Goal: Information Seeking & Learning: Learn about a topic

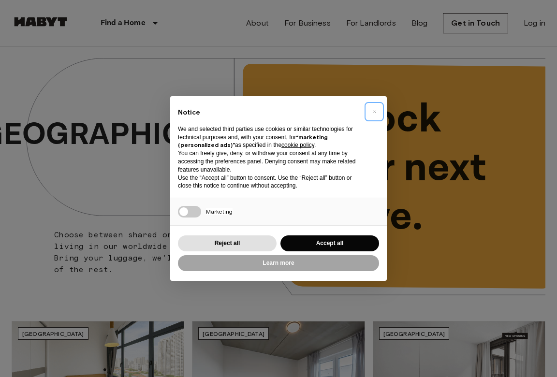
click at [375, 111] on span "×" at bounding box center [374, 112] width 3 height 12
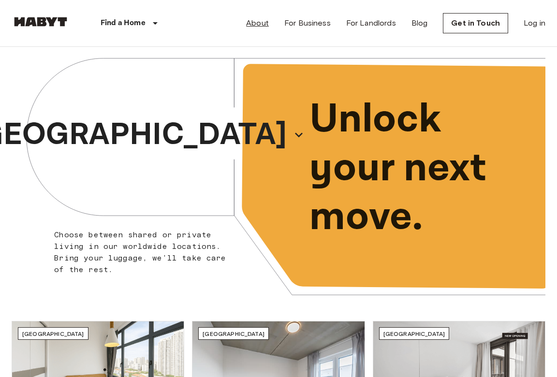
click at [257, 24] on link "About" at bounding box center [257, 23] width 23 height 12
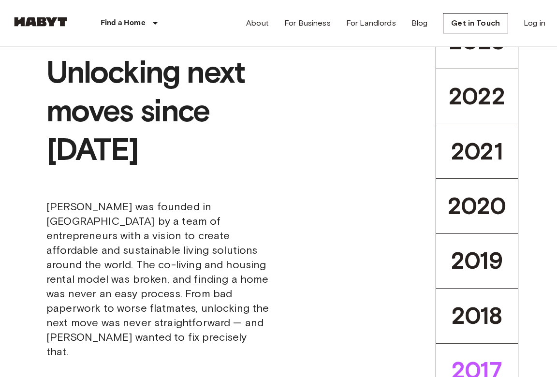
scroll to position [236, 0]
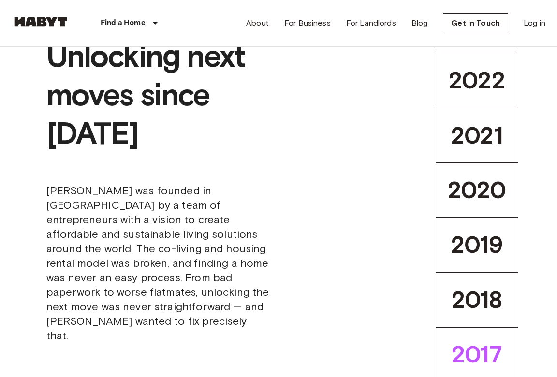
drag, startPoint x: 22, startPoint y: 122, endPoint x: 171, endPoint y: 197, distance: 166.7
copy span "We are the largest flexible housing company globally. Our mission is to provide…"
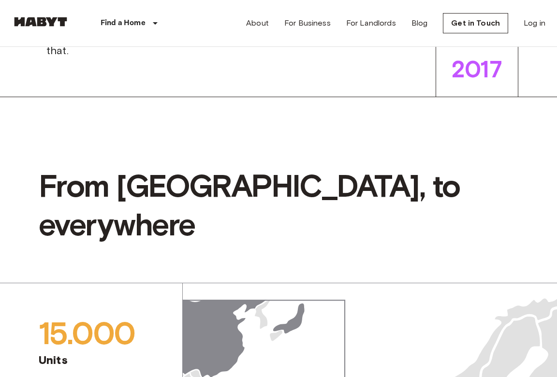
scroll to position [527, 0]
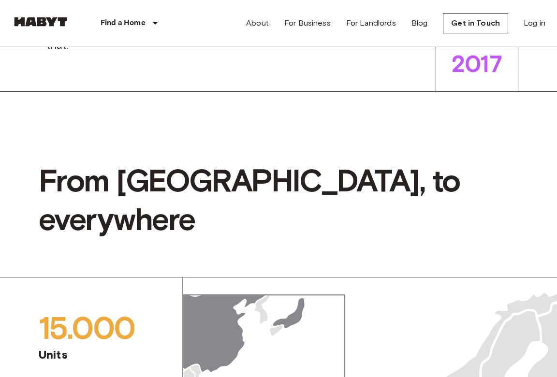
drag, startPoint x: 45, startPoint y: 145, endPoint x: 252, endPoint y: 276, distance: 245.3
copy span "[PERSON_NAME] was founded in [GEOGRAPHIC_DATA] by a team of entrepreneurs with …"
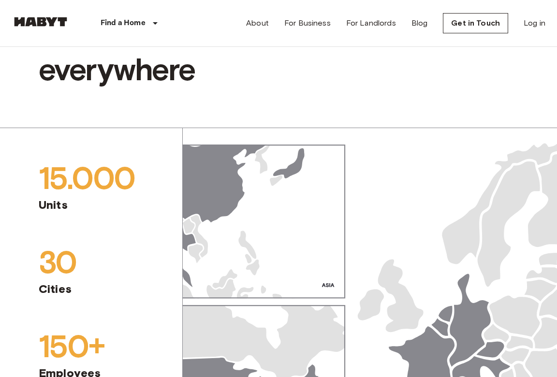
scroll to position [584, 0]
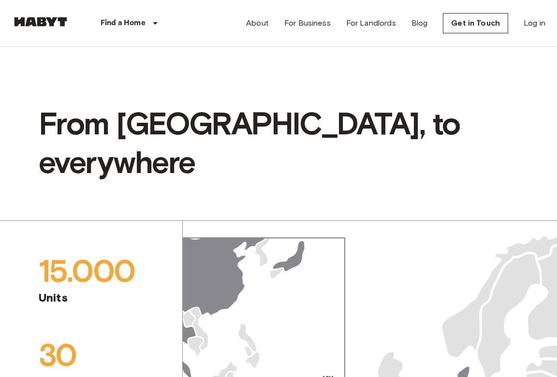
copy span "[PERSON_NAME] was founded in [GEOGRAPHIC_DATA] by a team of entrepreneurs with …"
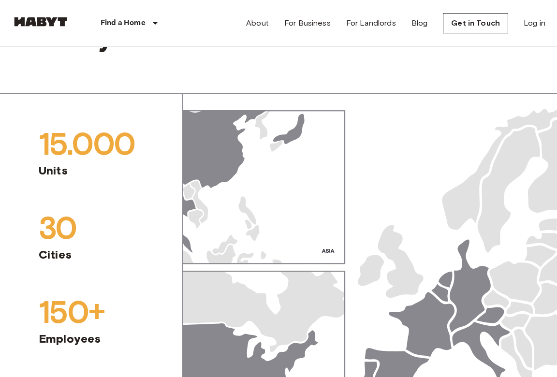
scroll to position [715, 0]
